Goal: Contribute content

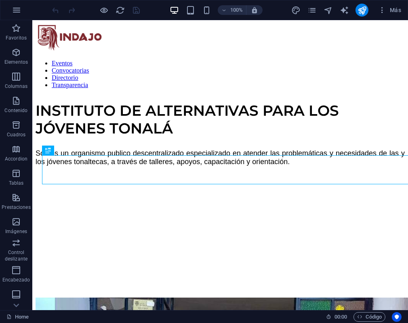
scroll to position [199, 0]
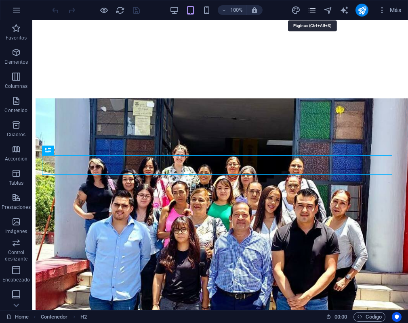
click at [315, 11] on icon "pages" at bounding box center [311, 10] width 9 height 9
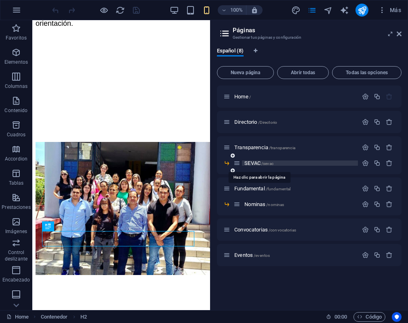
click at [250, 165] on span "SEVAC /sevac" at bounding box center [258, 163] width 29 height 6
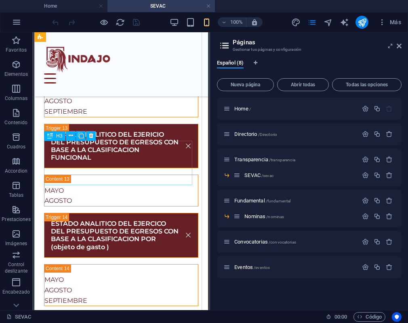
scroll to position [959, 0]
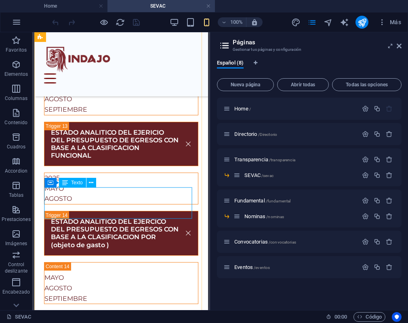
click at [86, 204] on div "[DATE] AGOSTO" at bounding box center [120, 188] width 153 height 31
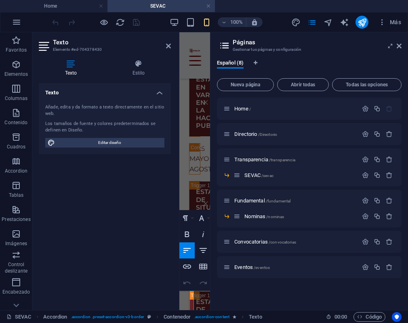
scroll to position [1290, 0]
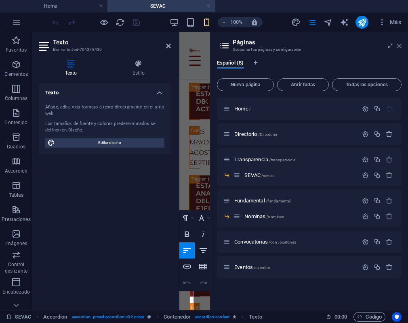
click at [397, 48] on icon at bounding box center [398, 46] width 5 height 6
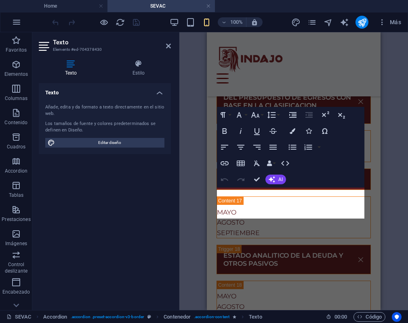
scroll to position [959, 0]
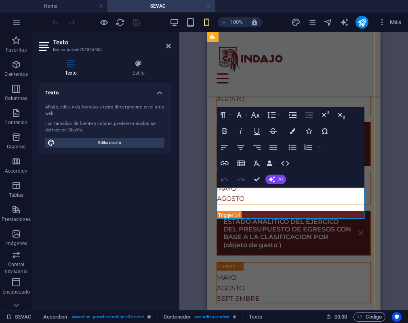
click at [257, 204] on p "AGOSTO" at bounding box center [293, 199] width 153 height 10
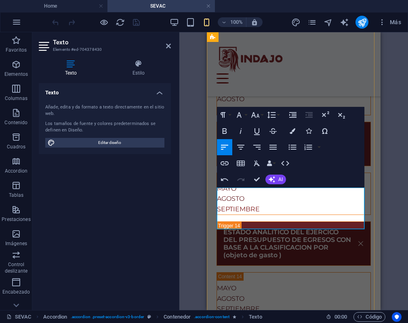
click at [247, 215] on p "SEPTIEMBRE" at bounding box center [293, 209] width 153 height 10
click at [223, 163] on icon "button" at bounding box center [225, 164] width 10 height 10
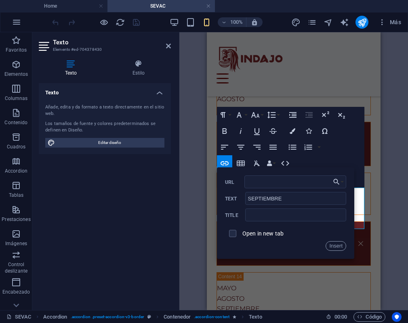
type input "[URL][DOMAIN_NAME]"
click at [333, 243] on button "Insert" at bounding box center [335, 246] width 21 height 10
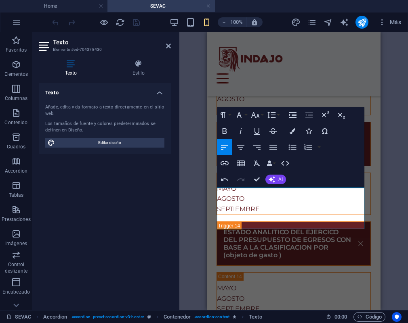
click at [190, 183] on div "H3 Accordion Referencia Texto Contenedor Texto Contenedor H3 Contenedor Texto C…" at bounding box center [293, 171] width 228 height 278
click at [170, 47] on icon at bounding box center [168, 46] width 5 height 6
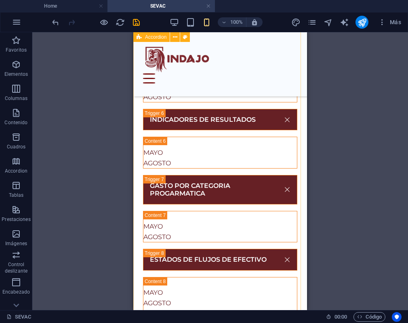
scroll to position [447, 0]
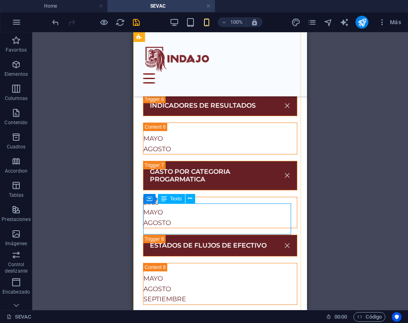
click at [203, 225] on div "[DATE] AGOSTO" at bounding box center [219, 212] width 153 height 31
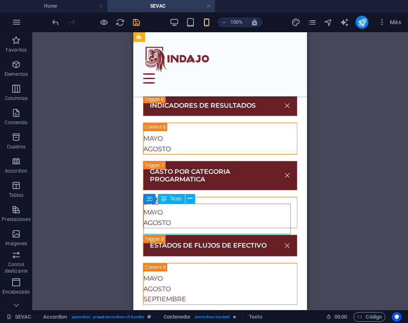
click at [190, 227] on div "[DATE] AGOSTO" at bounding box center [219, 212] width 153 height 31
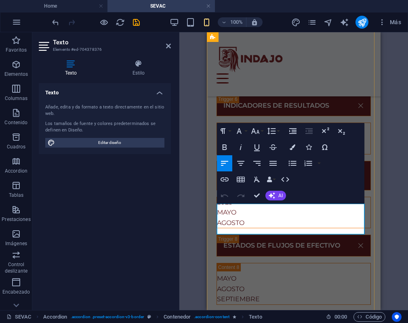
click at [249, 228] on p "AGOSTO" at bounding box center [293, 223] width 153 height 10
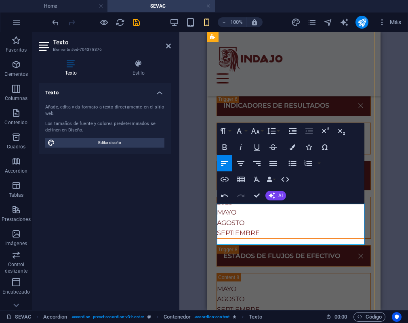
click at [234, 238] on p "SEPTIEMBRE" at bounding box center [293, 233] width 153 height 10
click at [225, 181] on icon "button" at bounding box center [225, 180] width 10 height 10
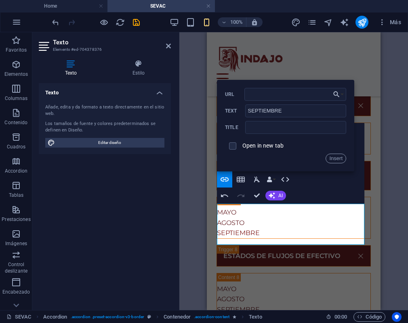
type input "[URL][DOMAIN_NAME]"
click at [337, 157] on button "Insert" at bounding box center [335, 159] width 21 height 10
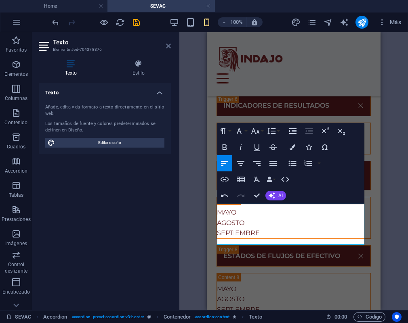
click at [167, 49] on icon at bounding box center [168, 46] width 5 height 6
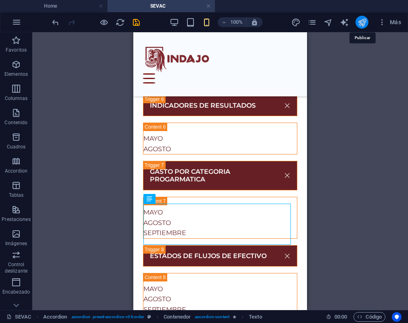
click at [360, 24] on icon "publish" at bounding box center [361, 22] width 9 height 9
